Goal: Information Seeking & Learning: Learn about a topic

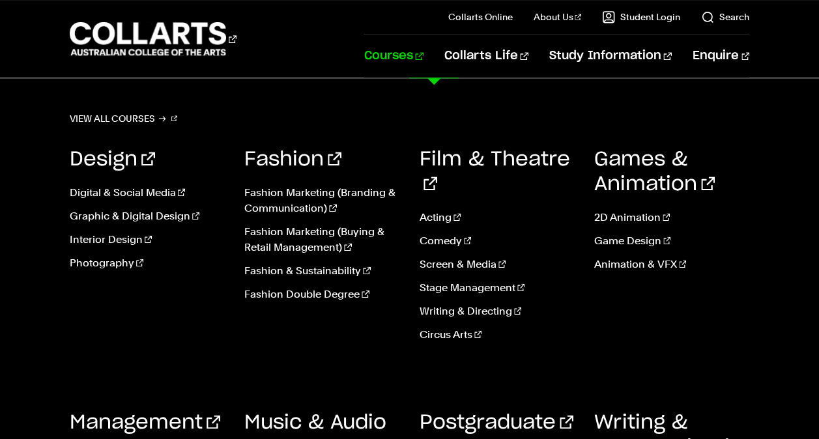
scroll to position [715, 0]
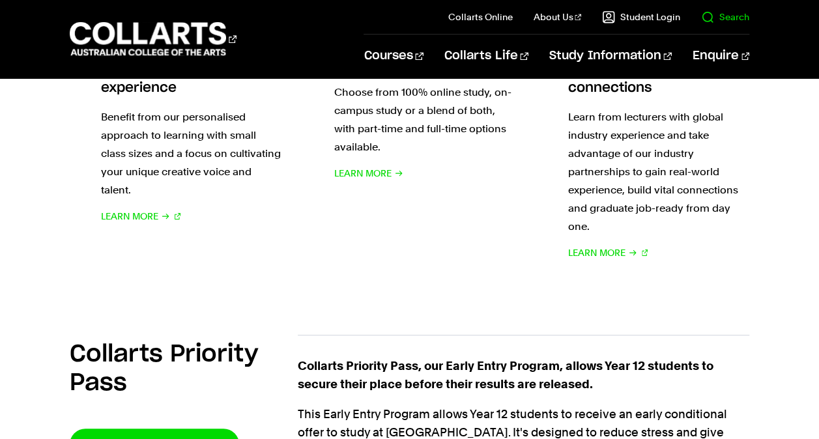
click at [710, 16] on link "Search" at bounding box center [725, 16] width 48 height 13
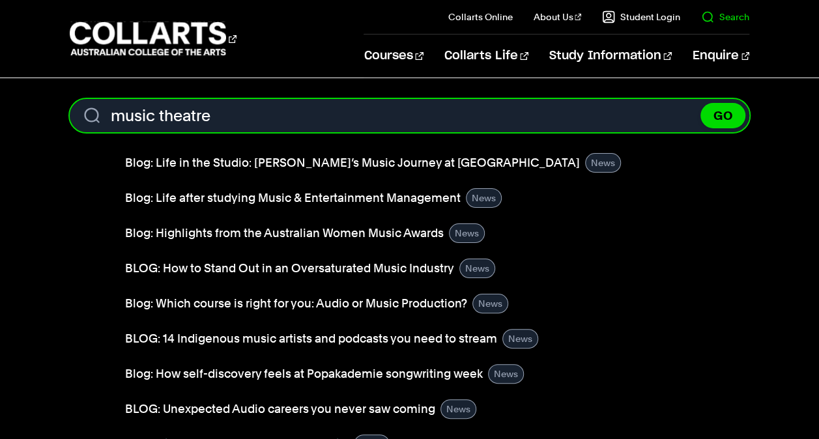
type input "music theatre"
click at [700, 103] on button "GO" at bounding box center [722, 115] width 45 height 25
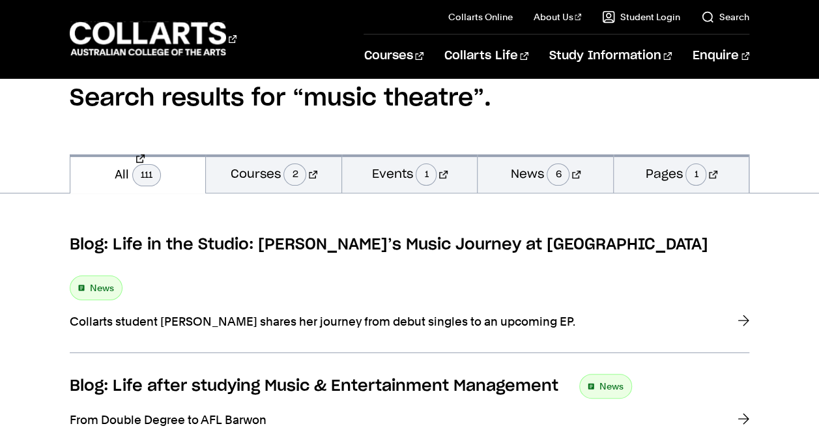
scroll to position [126, 0]
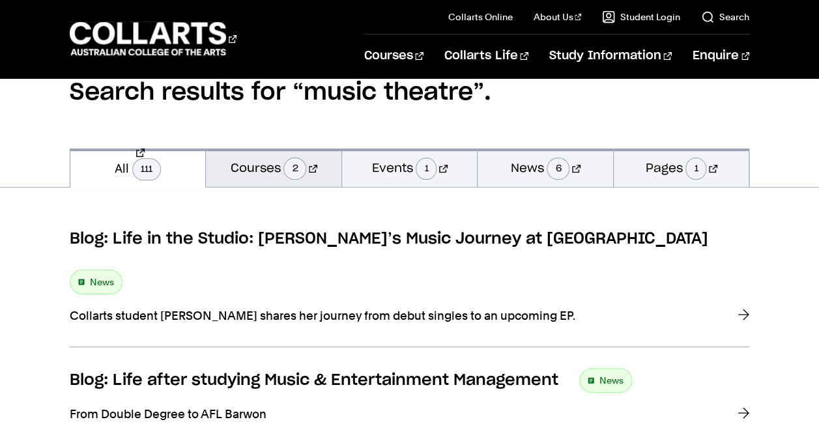
click at [280, 172] on link "Courses 2" at bounding box center [273, 167] width 135 height 38
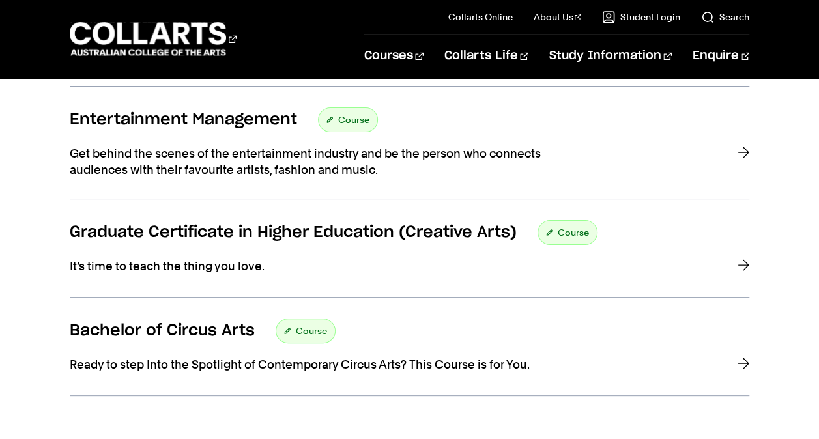
scroll to position [998, 0]
